Goal: Information Seeking & Learning: Compare options

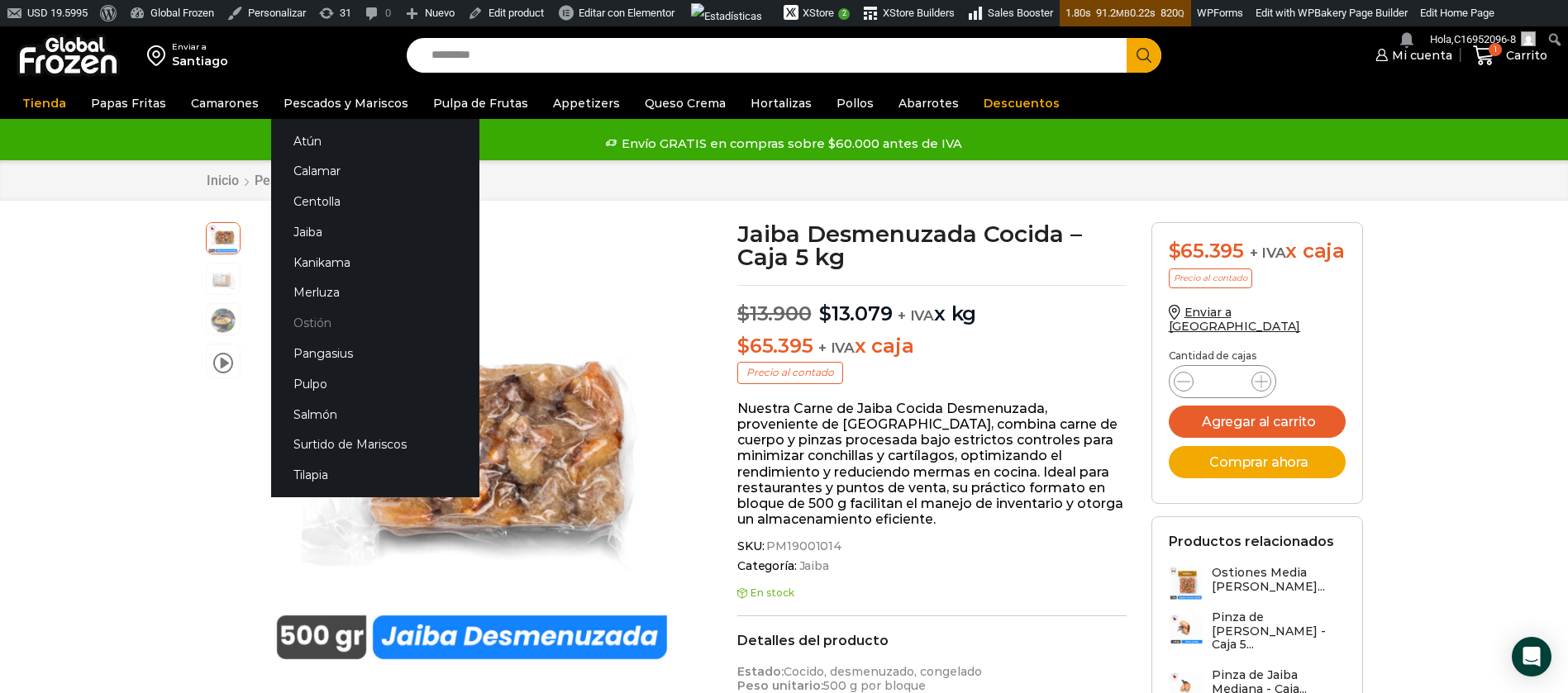
click at [318, 317] on link "Ostión" at bounding box center [375, 323] width 208 height 31
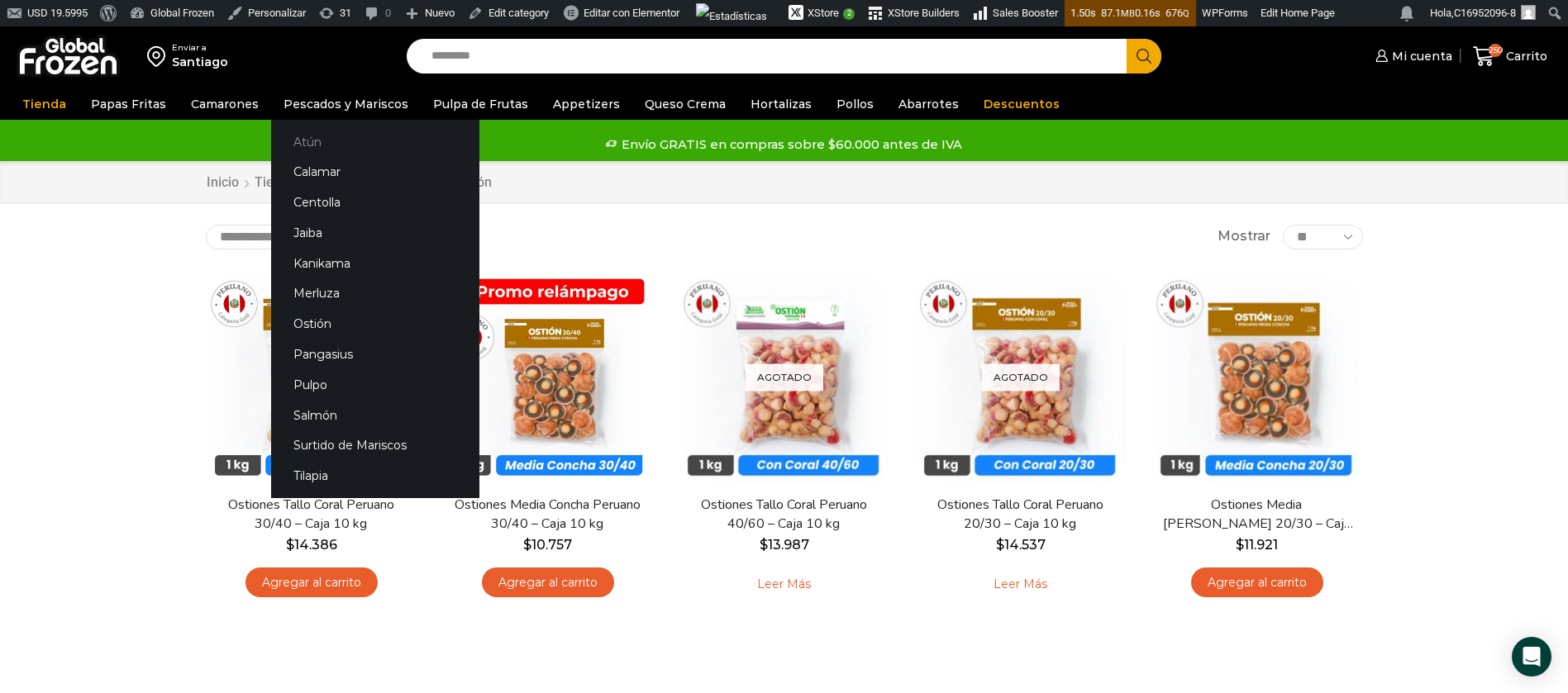
click at [287, 142] on link "Atún" at bounding box center [375, 141] width 208 height 31
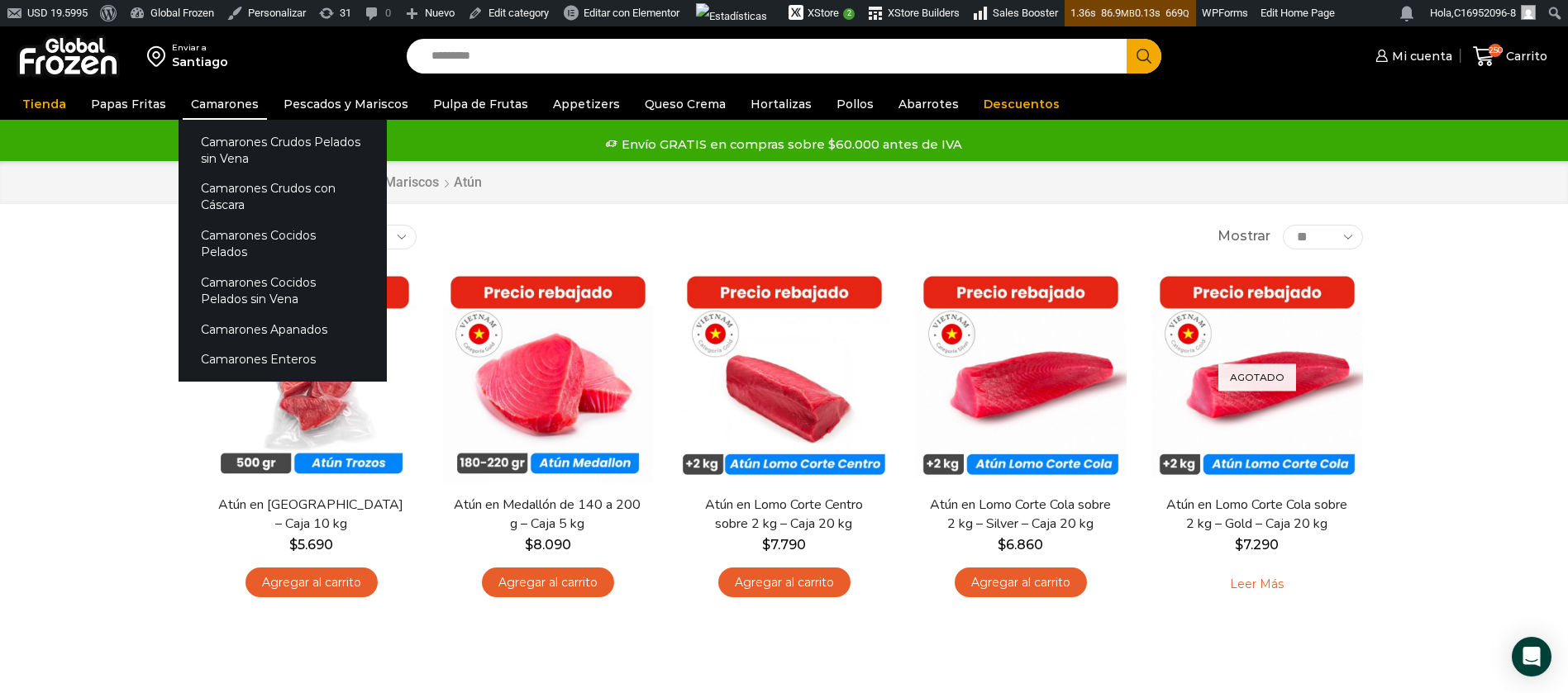
click at [210, 108] on link "Camarones" at bounding box center [225, 104] width 84 height 32
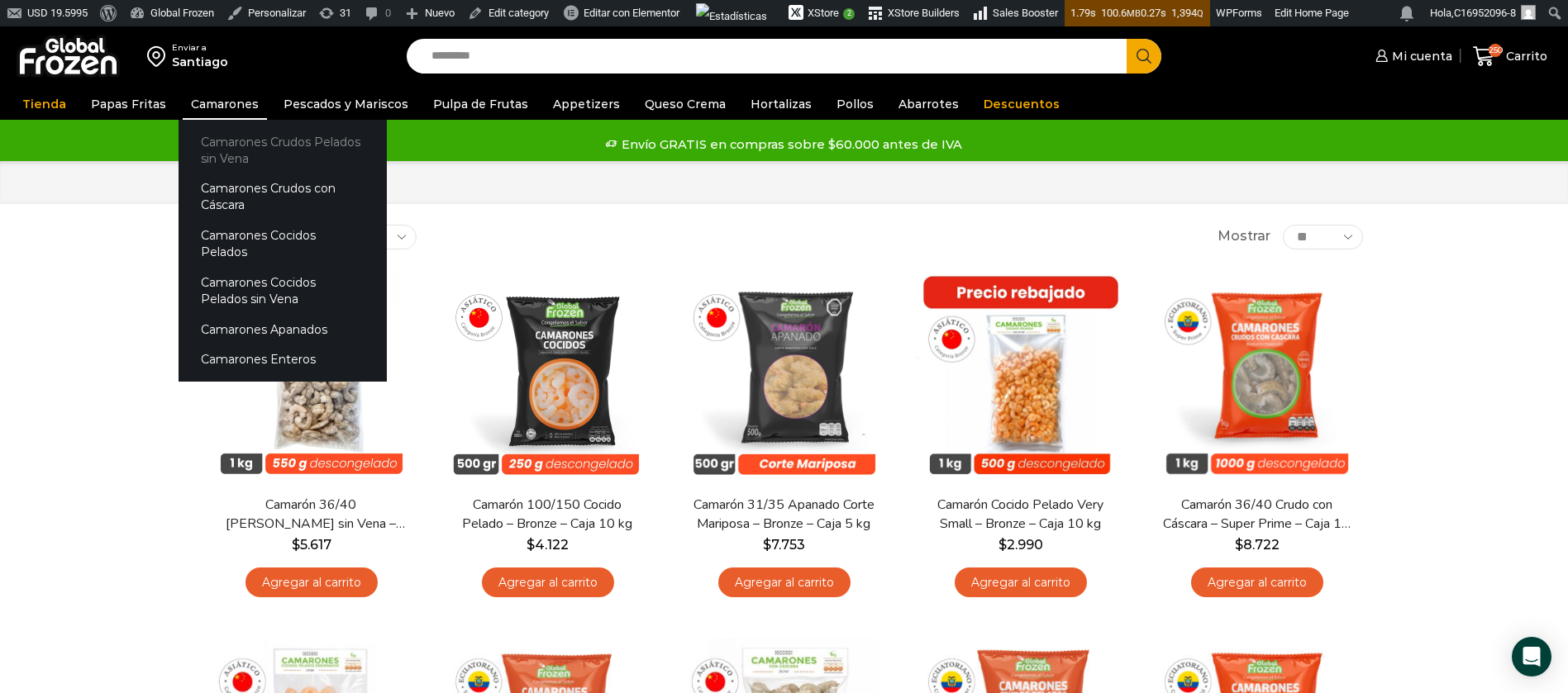
click at [256, 144] on link "Camarones Crudos Pelados sin Vena" at bounding box center [282, 149] width 208 height 47
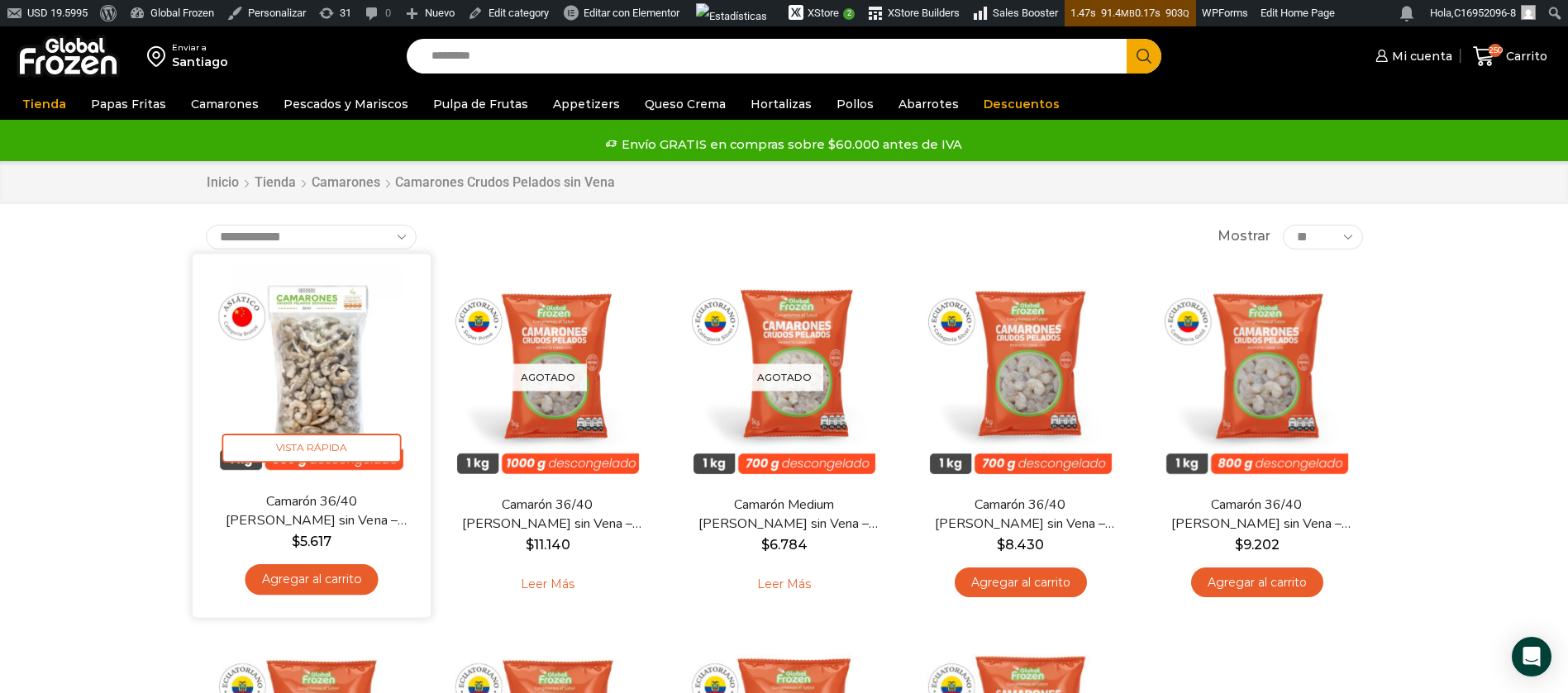
click at [269, 387] on img at bounding box center [311, 372] width 213 height 213
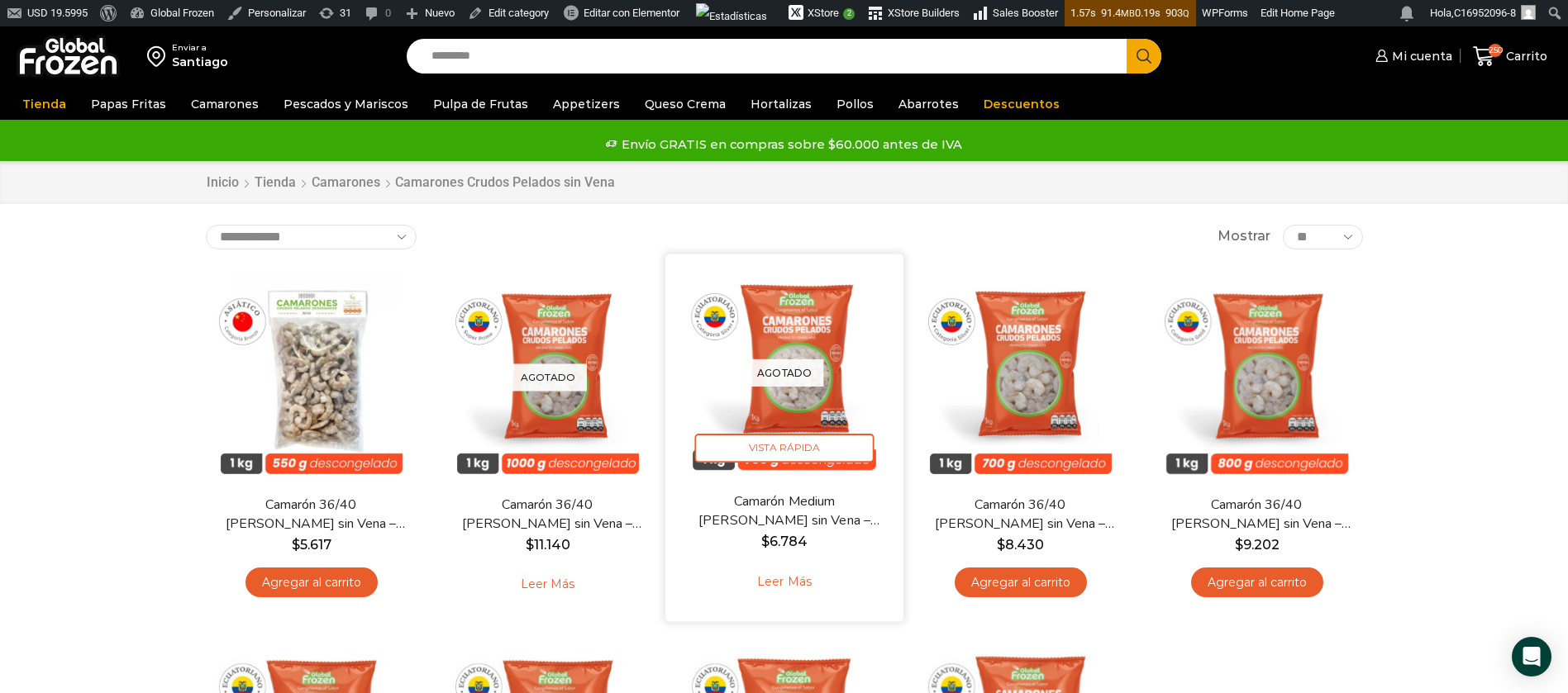
click at [819, 420] on img at bounding box center [784, 372] width 213 height 213
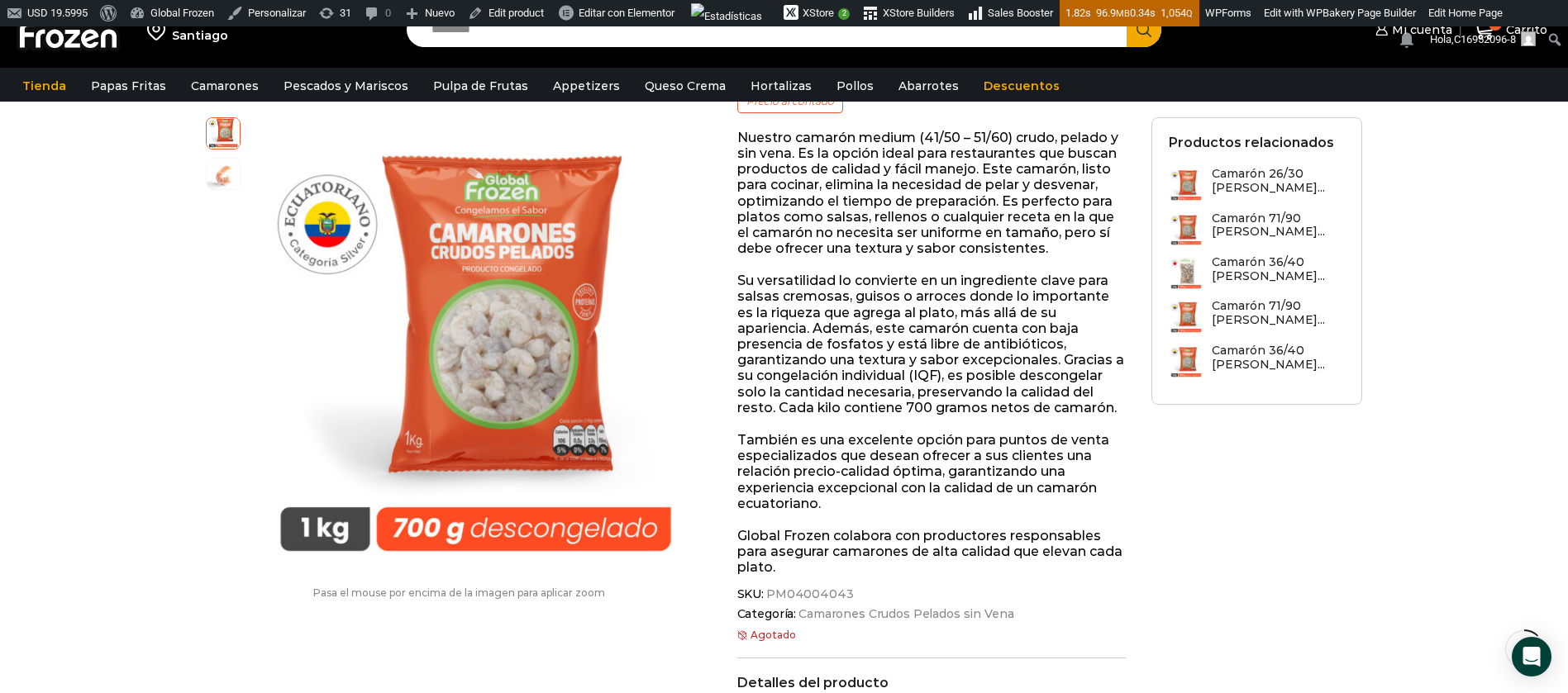
scroll to position [249, 0]
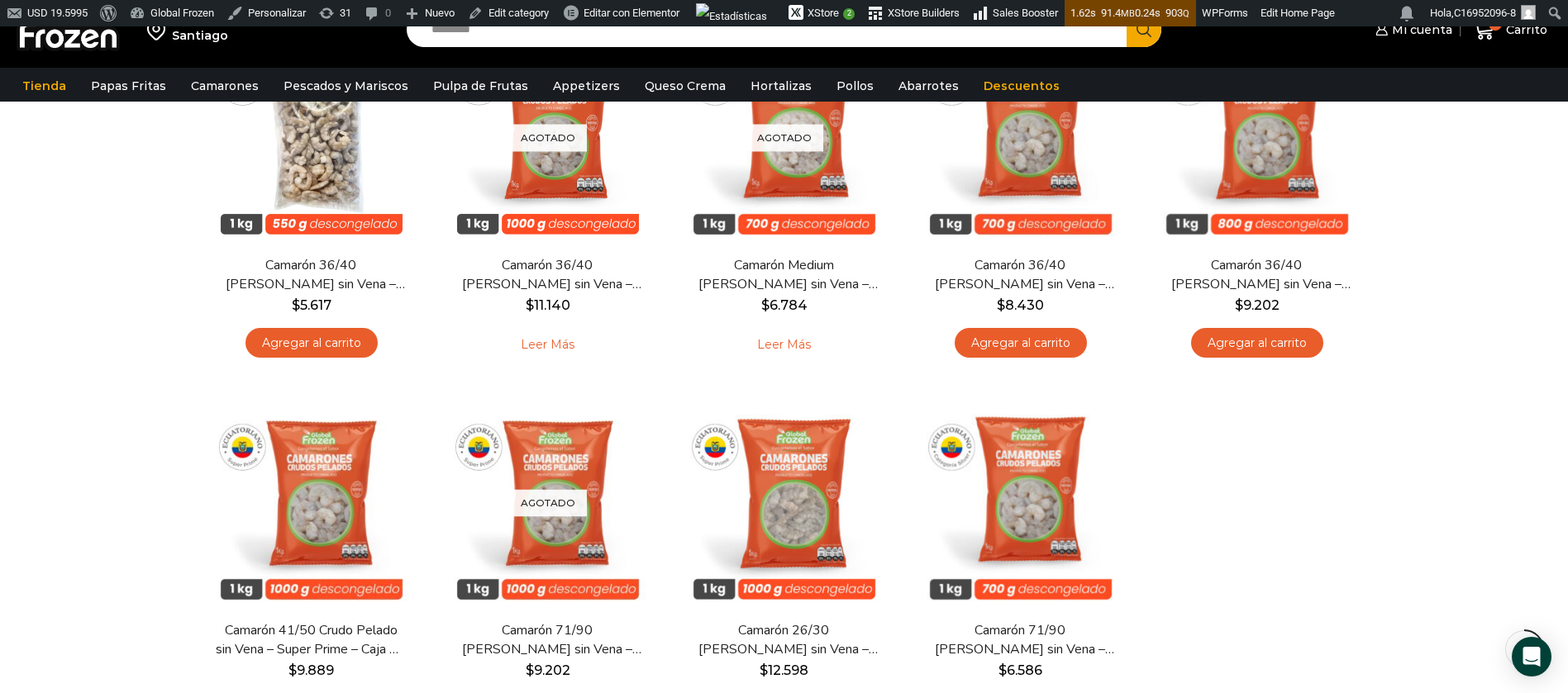
scroll to position [124, 0]
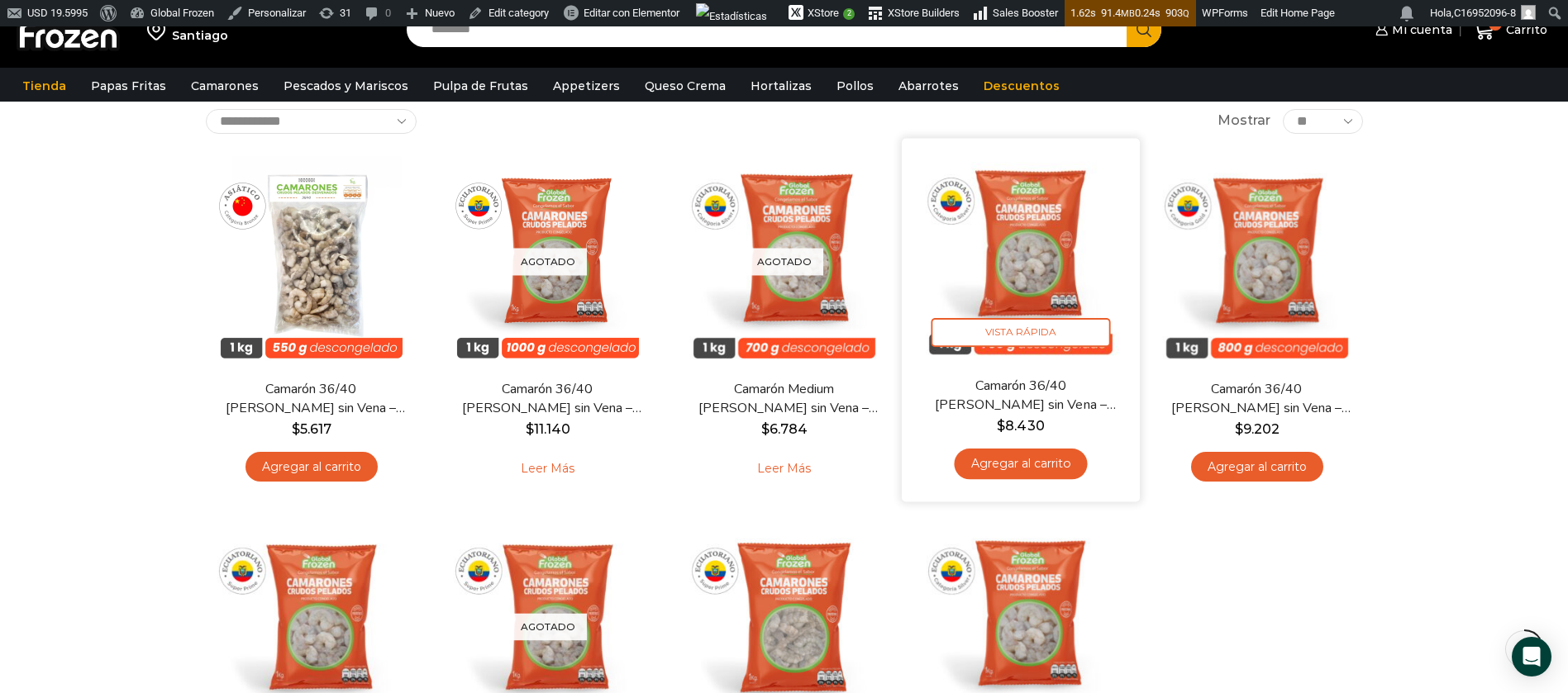
click at [1043, 257] on img at bounding box center [1020, 256] width 213 height 213
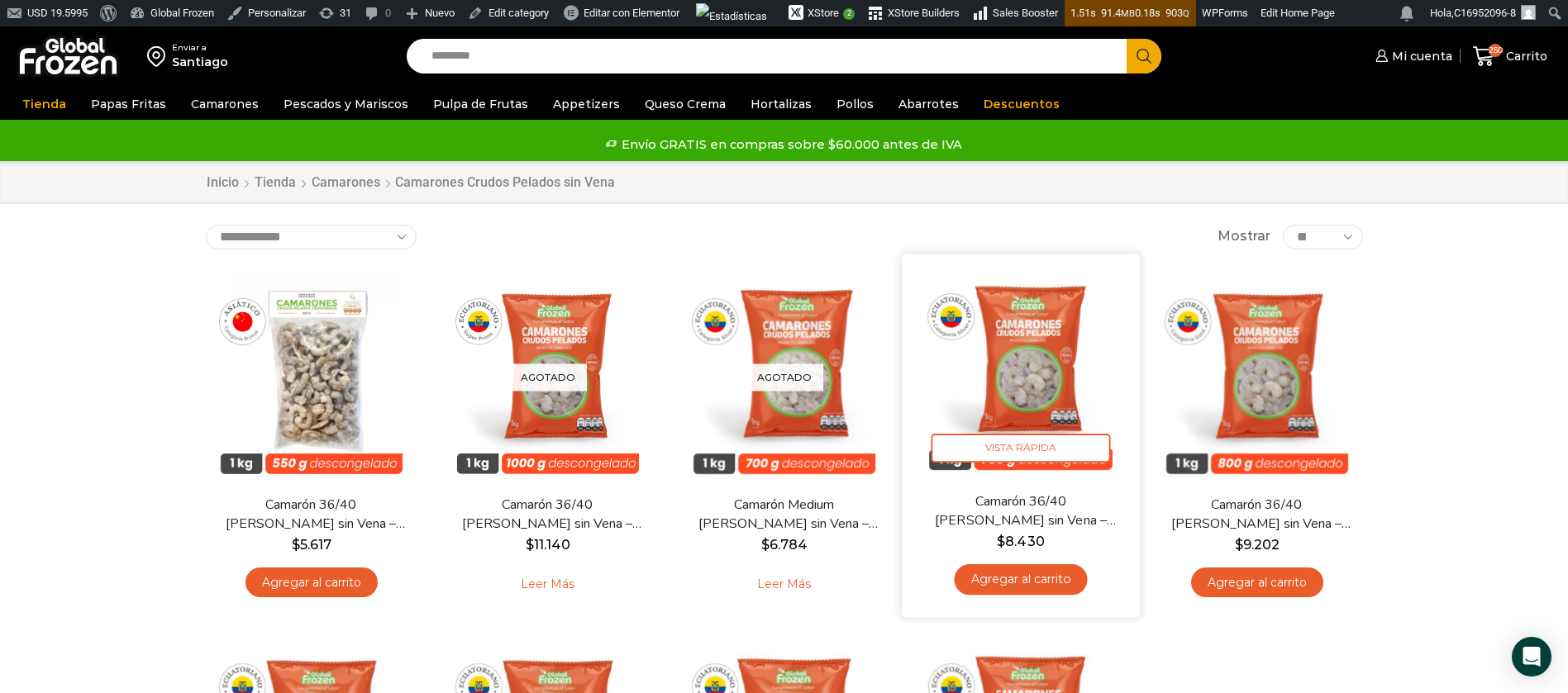
click at [1048, 376] on img at bounding box center [1020, 372] width 213 height 213
click at [1062, 382] on img at bounding box center [1020, 372] width 213 height 213
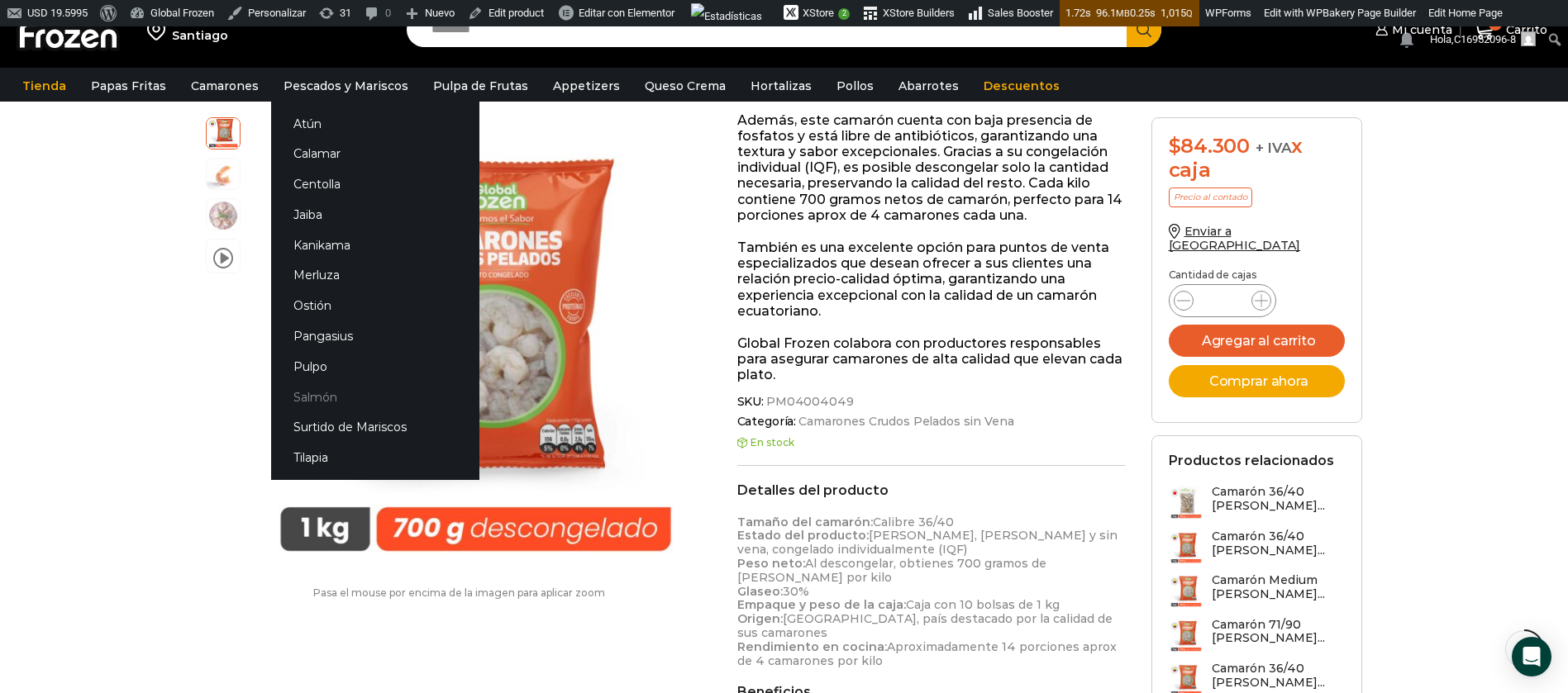
click at [312, 397] on link "Salmón" at bounding box center [375, 397] width 208 height 31
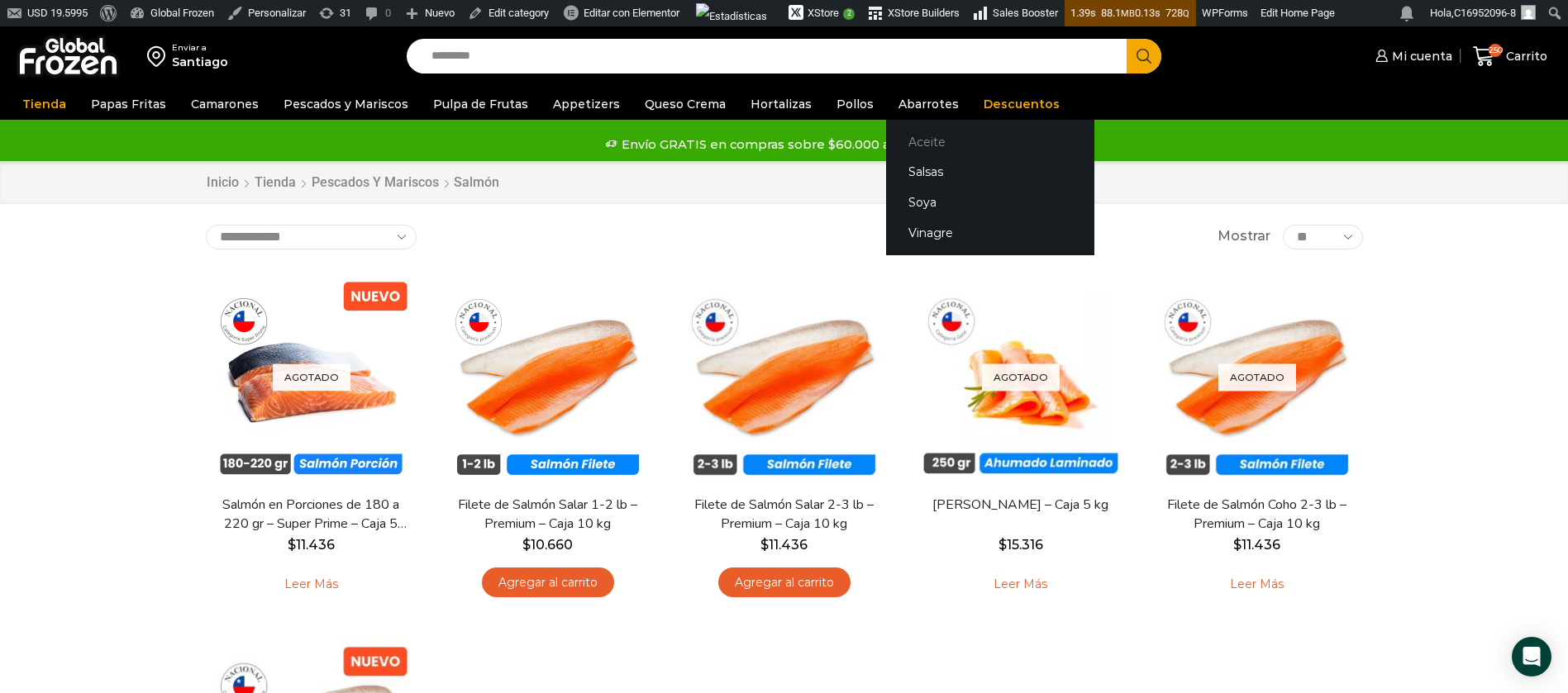
click at [896, 145] on link "Aceite" at bounding box center [990, 141] width 208 height 31
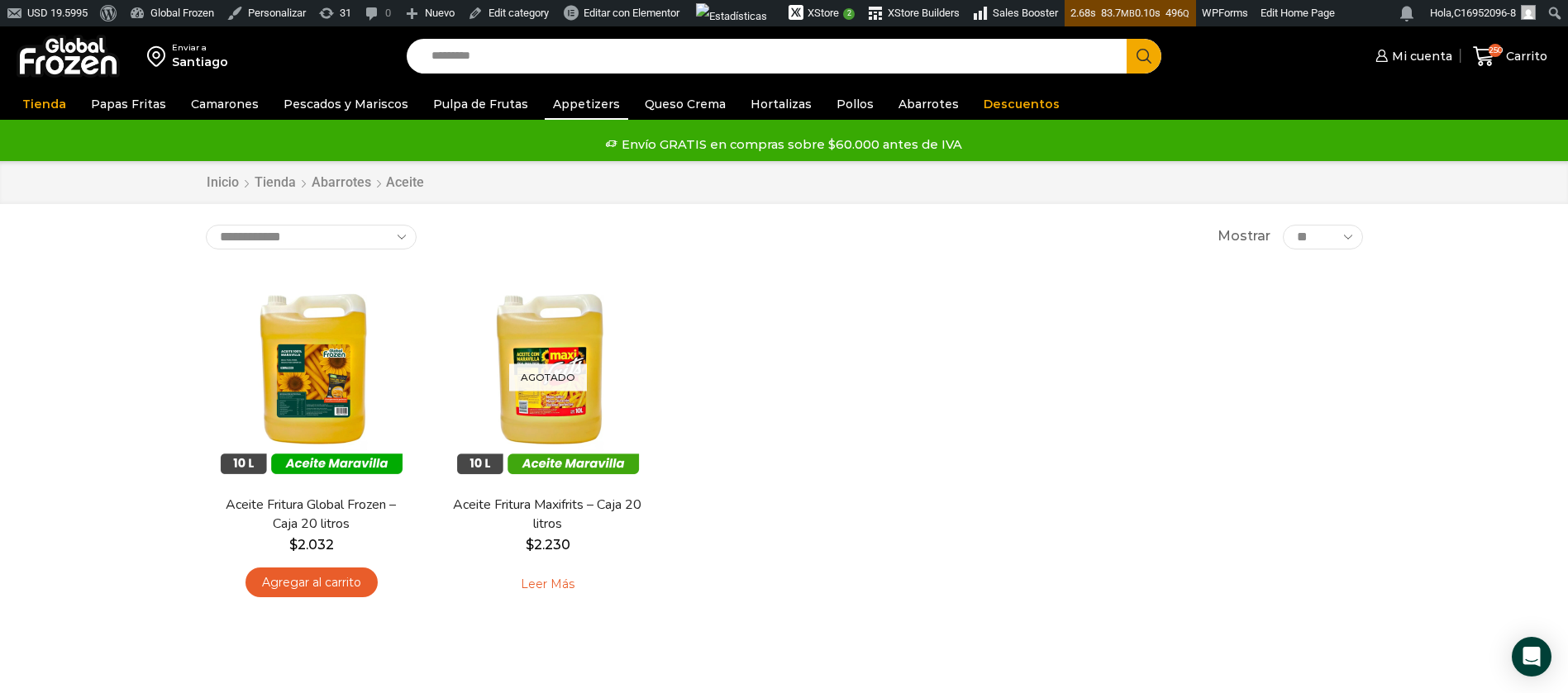
click at [572, 105] on link "Appetizers" at bounding box center [586, 104] width 84 height 32
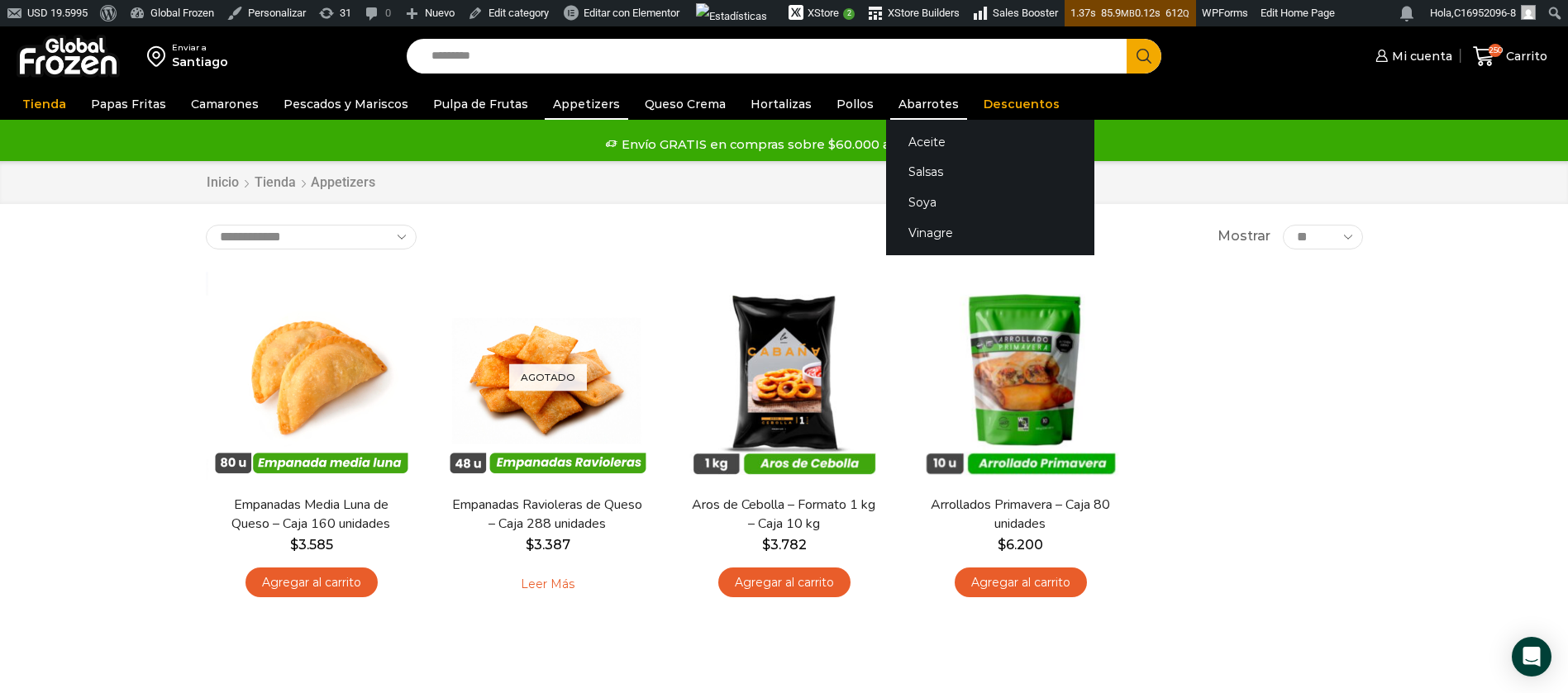
click at [905, 108] on link "Abarrotes" at bounding box center [929, 104] width 77 height 32
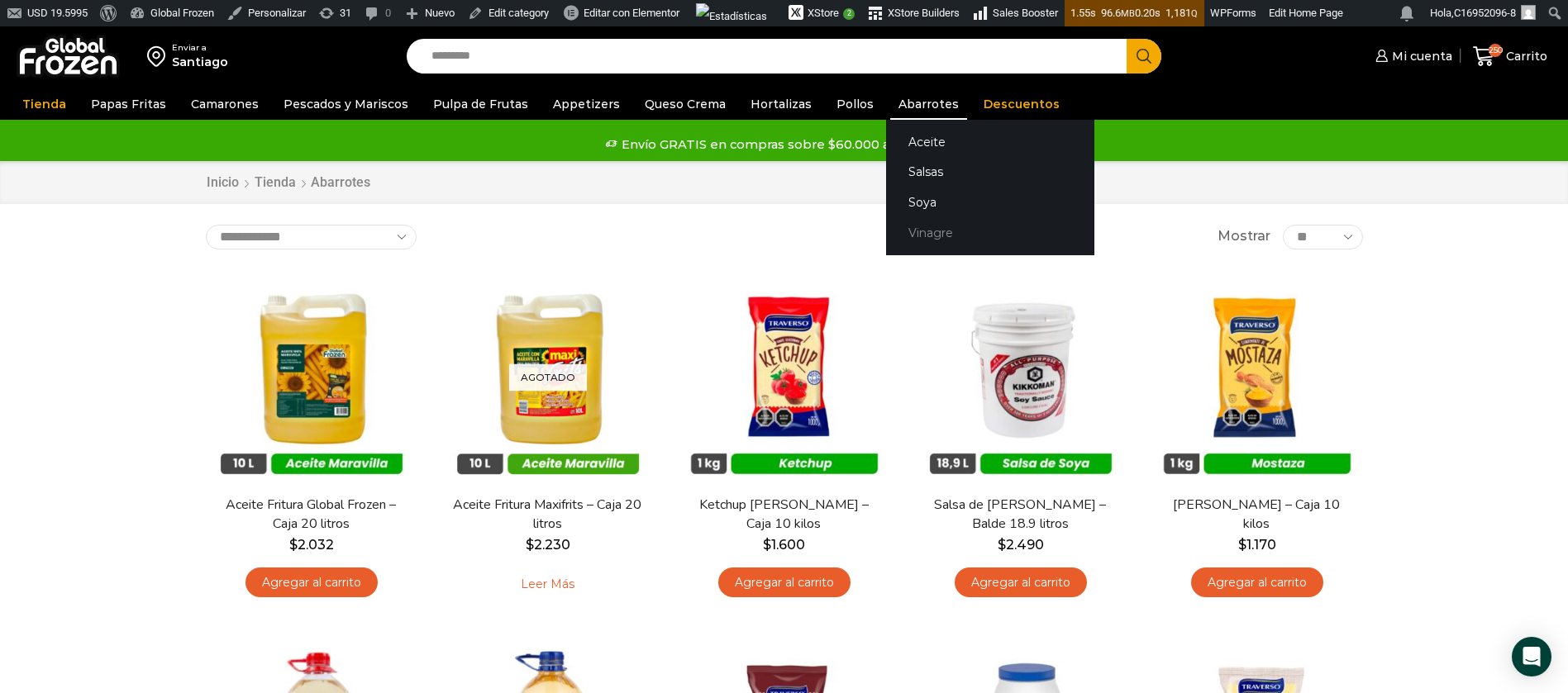
click at [901, 235] on link "Vinagre" at bounding box center [990, 233] width 208 height 31
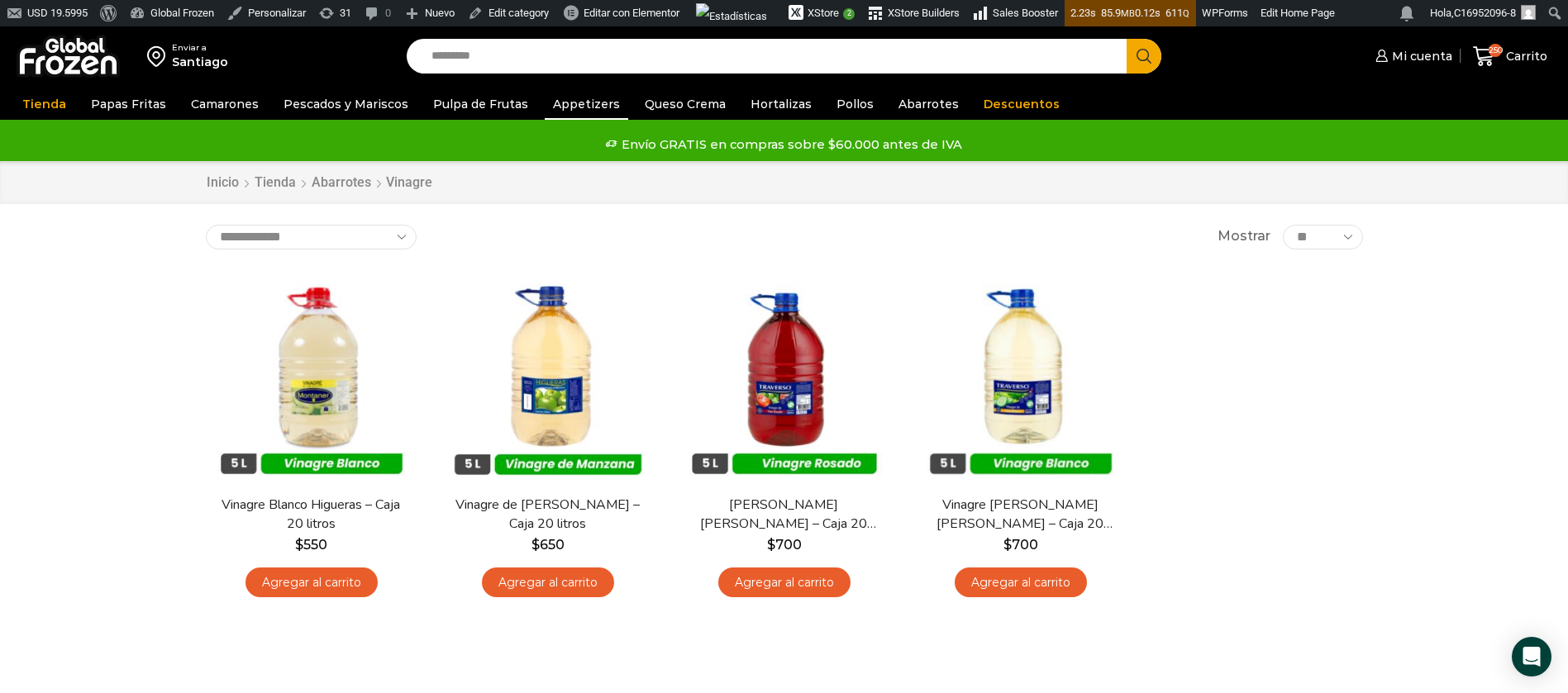
click at [572, 102] on link "Appetizers" at bounding box center [586, 104] width 84 height 32
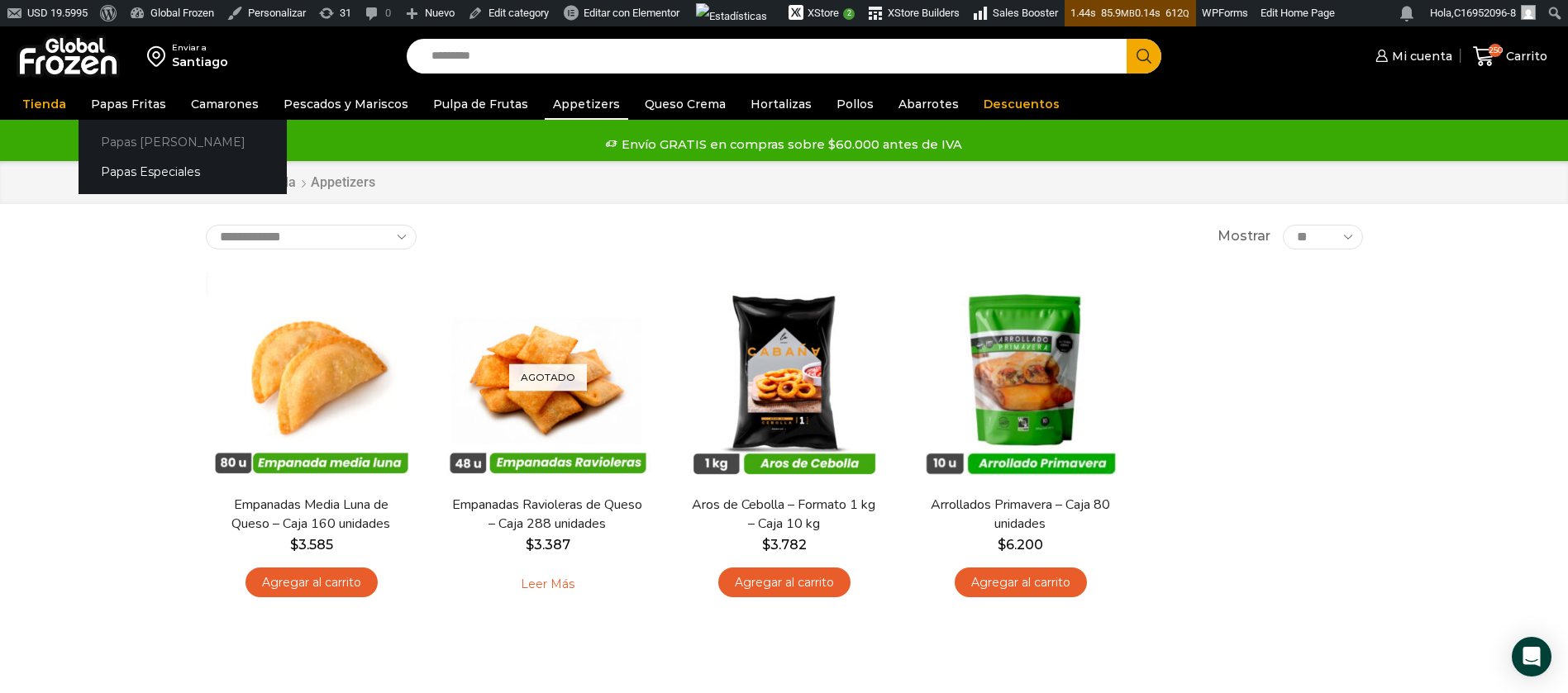
click at [126, 142] on link "Papas [PERSON_NAME]" at bounding box center [182, 141] width 208 height 31
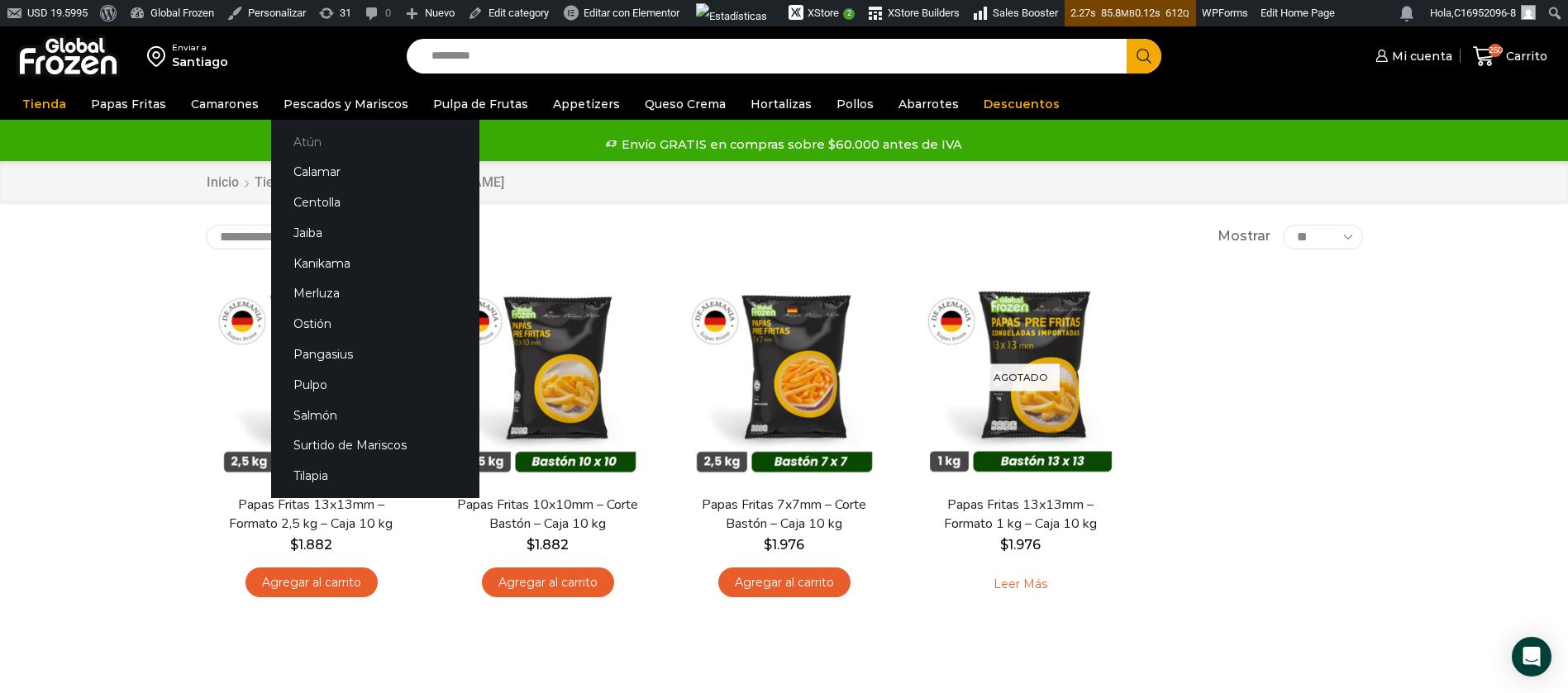
click at [307, 140] on link "Atún" at bounding box center [375, 141] width 208 height 31
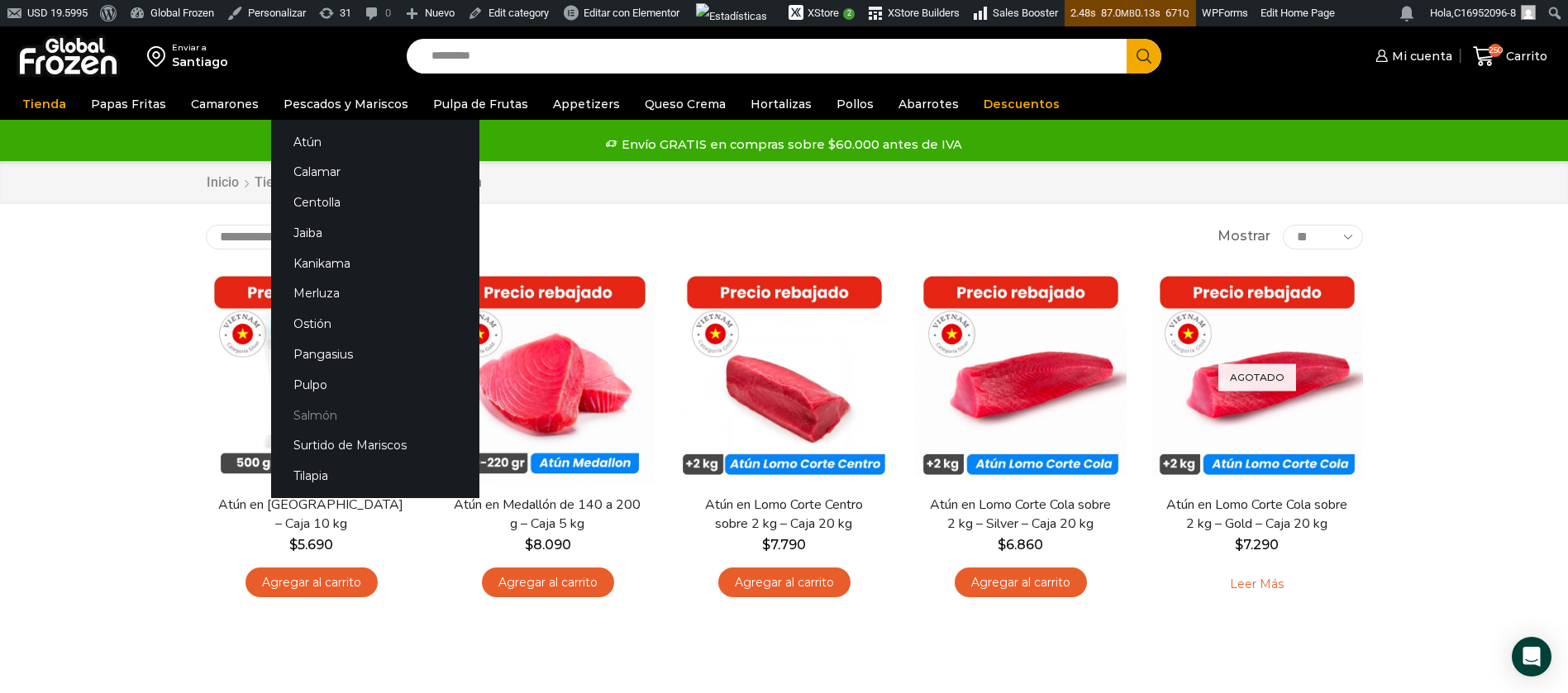
click at [290, 416] on link "Salmón" at bounding box center [375, 415] width 208 height 31
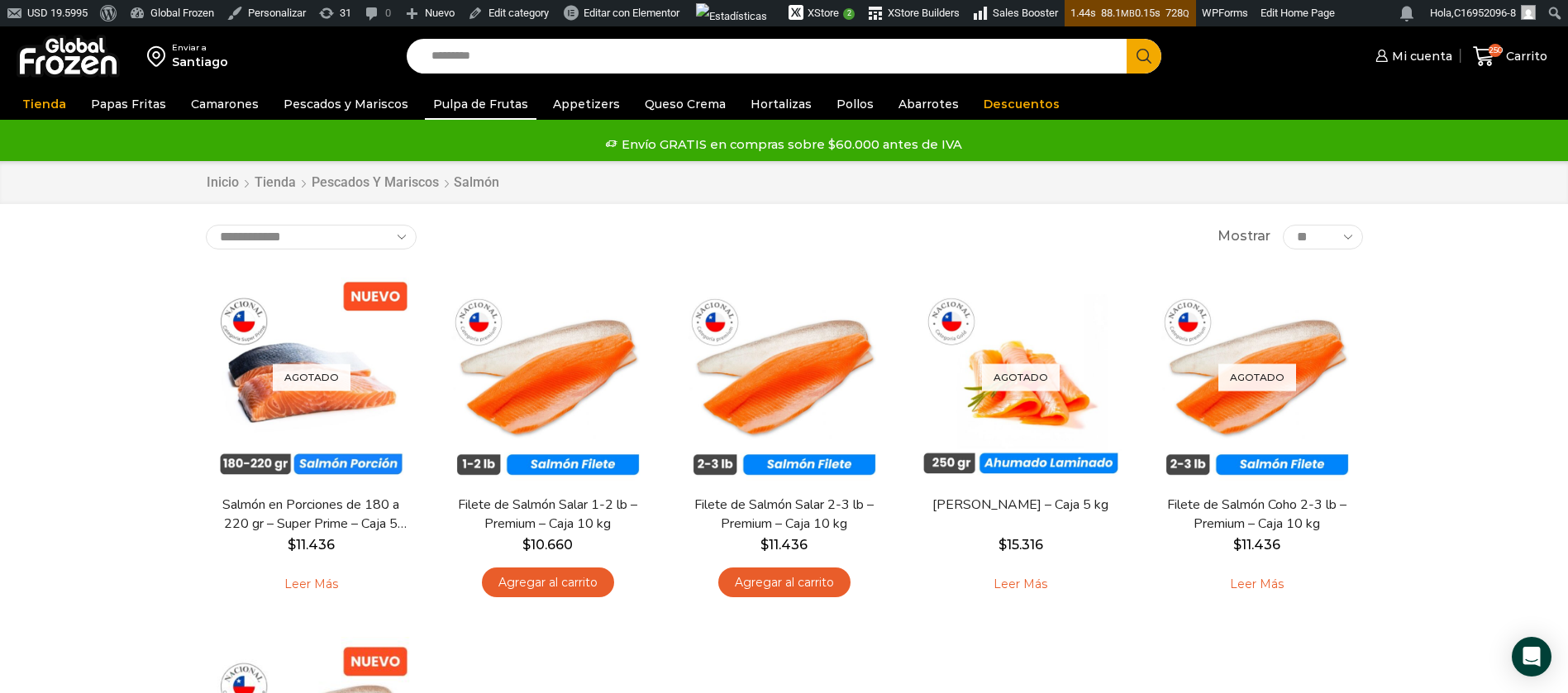
click at [468, 104] on link "Pulpa de Frutas" at bounding box center [481, 104] width 112 height 32
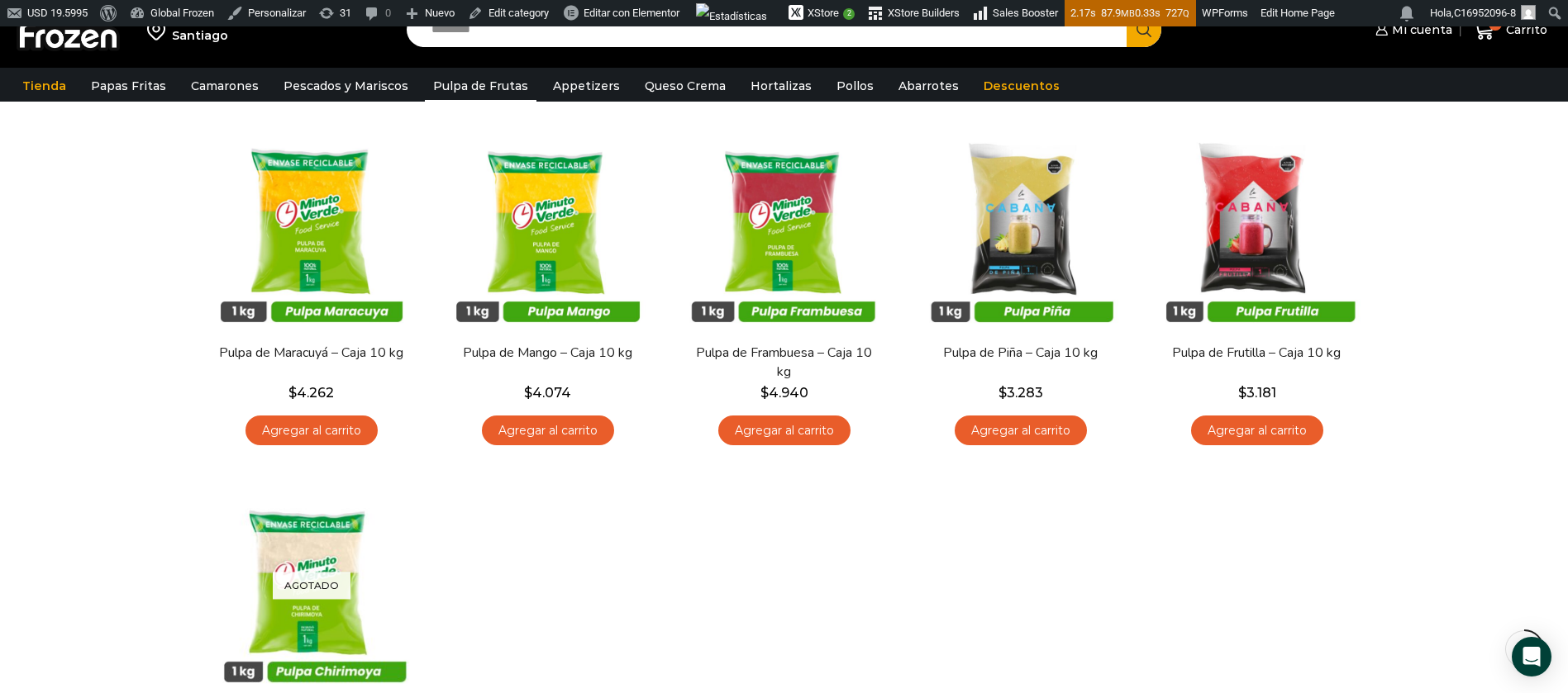
scroll to position [124, 0]
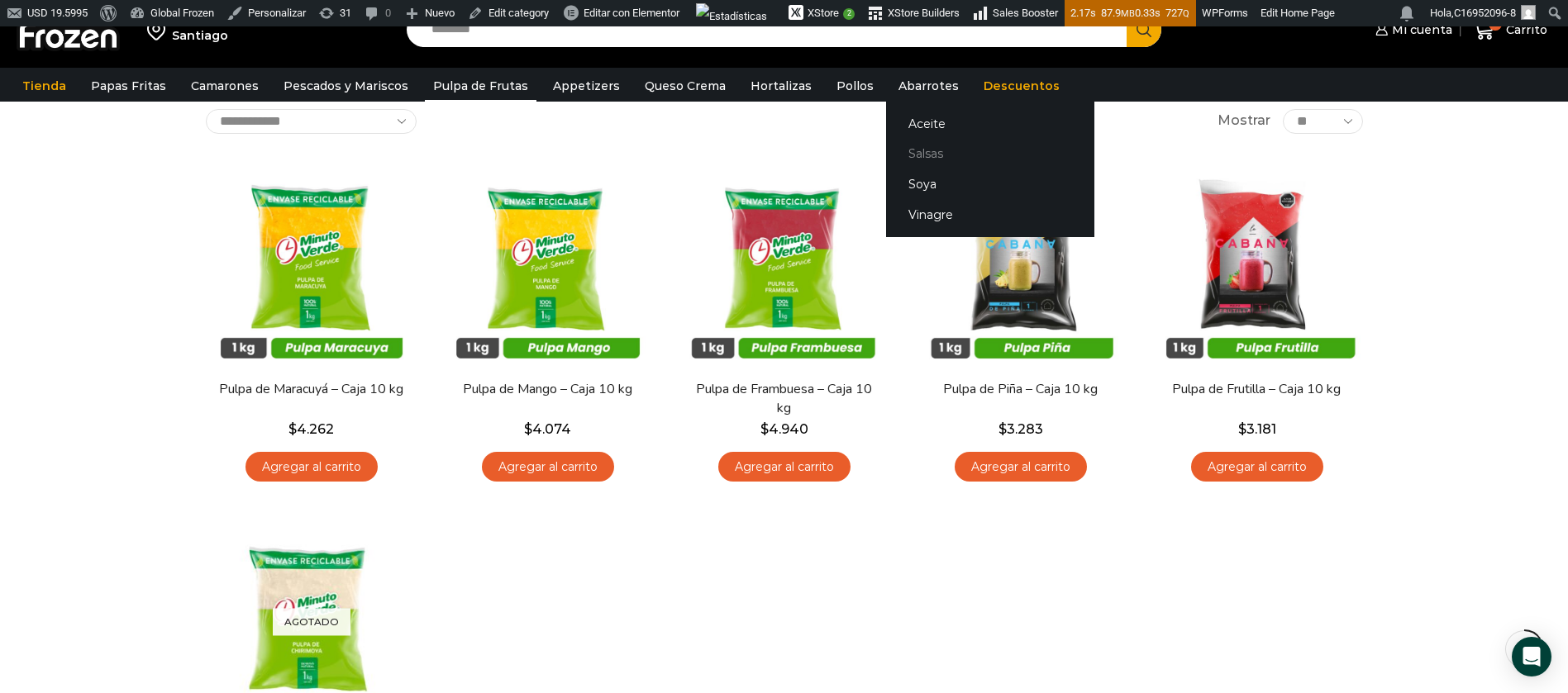
click at [896, 148] on link "Salsas" at bounding box center [990, 154] width 208 height 31
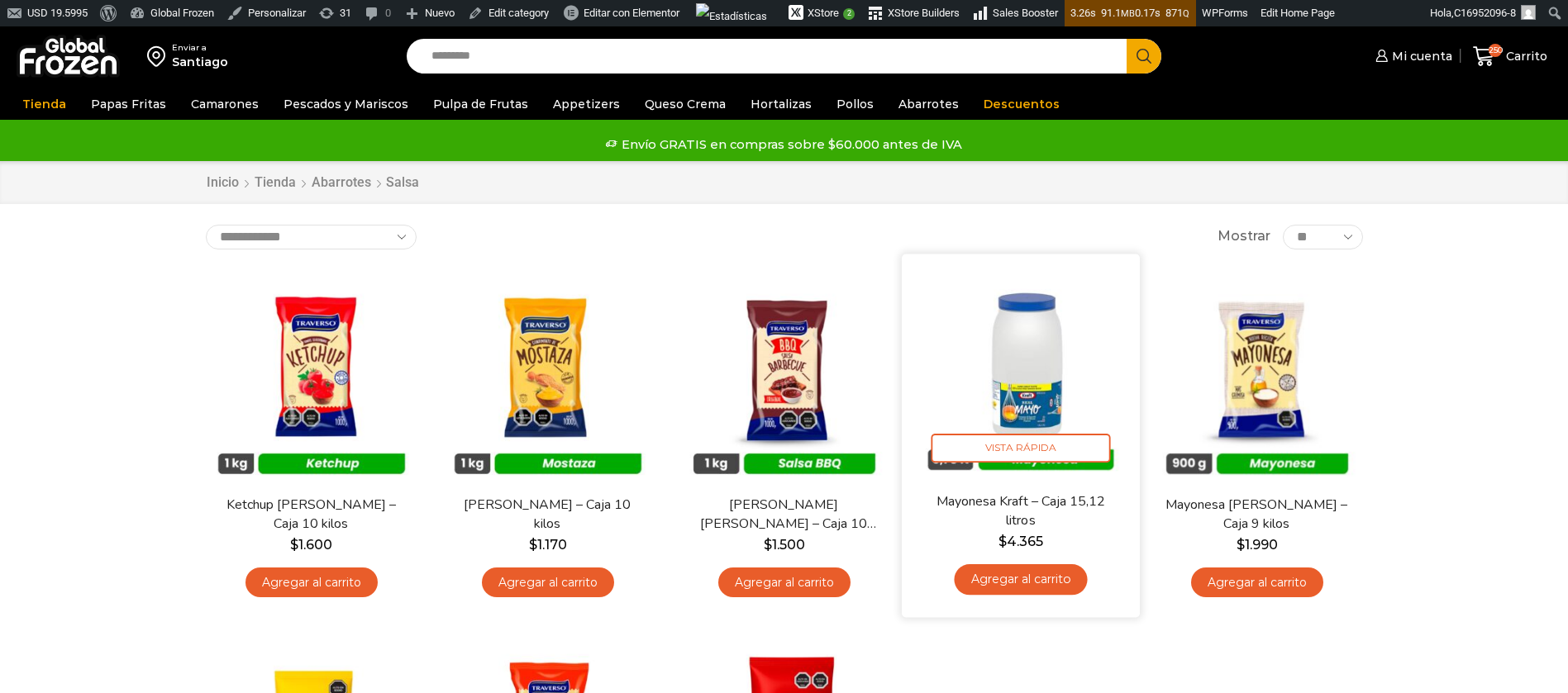
click at [1035, 388] on img at bounding box center [1020, 372] width 213 height 213
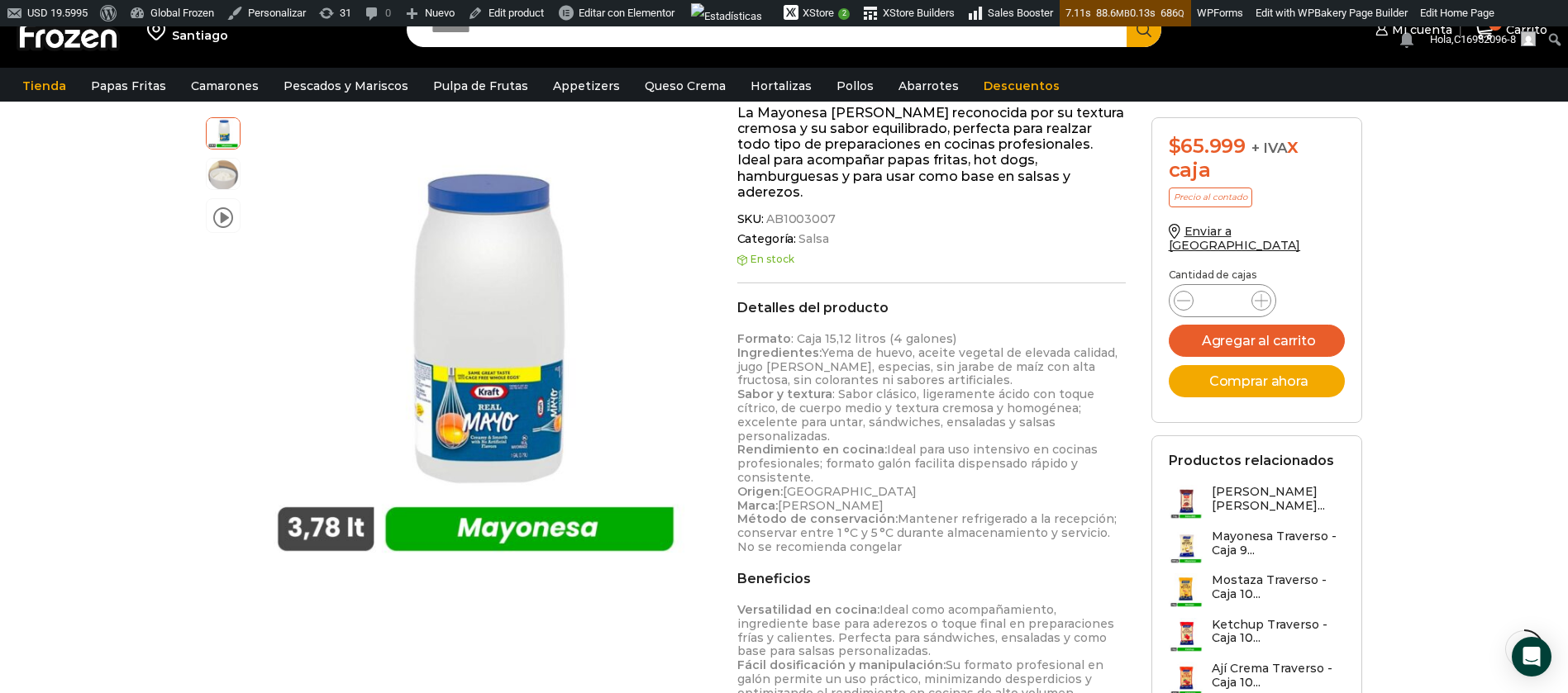
scroll to position [249, 0]
